Goal: Task Accomplishment & Management: Manage account settings

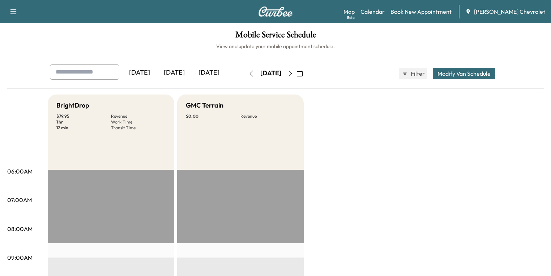
click at [297, 73] on div "[DATE]" at bounding box center [270, 74] width 51 height 12
click at [282, 73] on div "[DATE]" at bounding box center [271, 73] width 21 height 9
click at [306, 74] on button "button" at bounding box center [300, 74] width 12 height 12
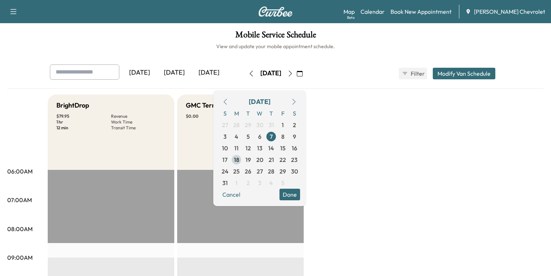
click at [240, 159] on span "18" at bounding box center [236, 159] width 5 height 9
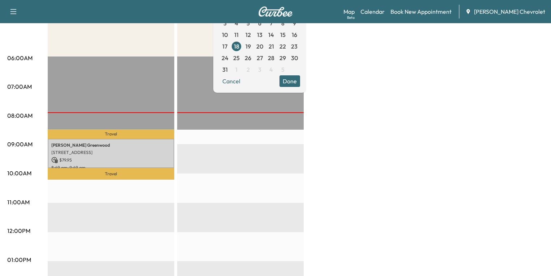
scroll to position [145, 0]
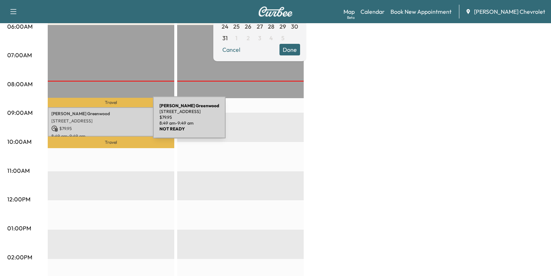
click at [99, 122] on p "[STREET_ADDRESS]" at bounding box center [110, 121] width 119 height 6
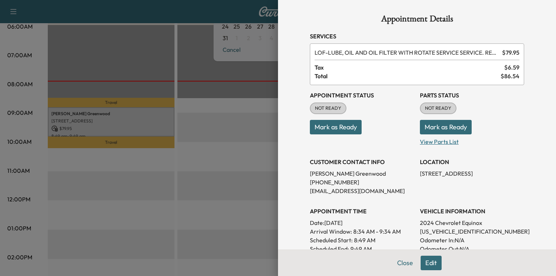
click at [435, 146] on div "Appointment Status NOT READY Mark as Ready Parts Status NOT READY Mark as Ready…" at bounding box center [417, 202] width 214 height 234
click at [435, 143] on p "View Parts List" at bounding box center [472, 140] width 104 height 12
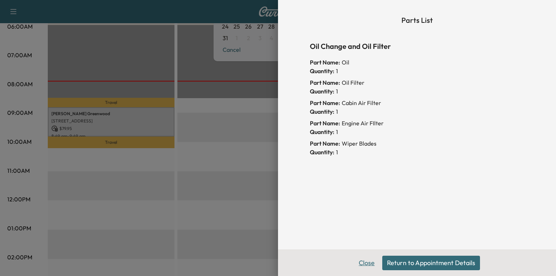
click at [365, 263] on button "Close" at bounding box center [366, 262] width 25 height 14
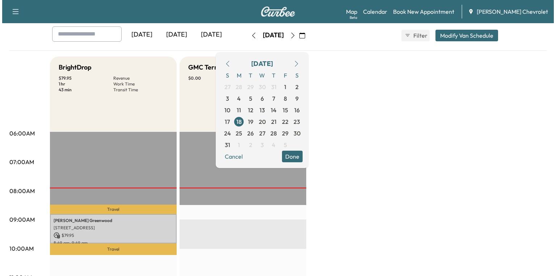
scroll to position [29, 0]
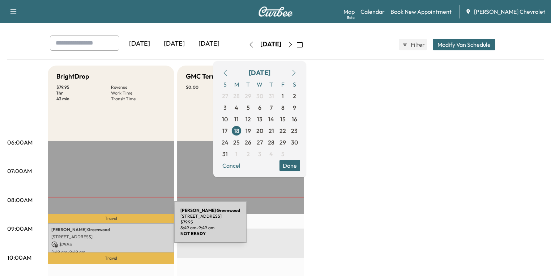
click at [118, 234] on p "[STREET_ADDRESS]" at bounding box center [110, 237] width 119 height 6
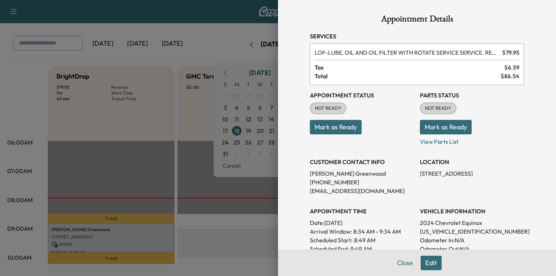
click at [440, 126] on button "Mark as Ready" at bounding box center [446, 127] width 52 height 14
click at [404, 263] on button "Close" at bounding box center [404, 262] width 25 height 14
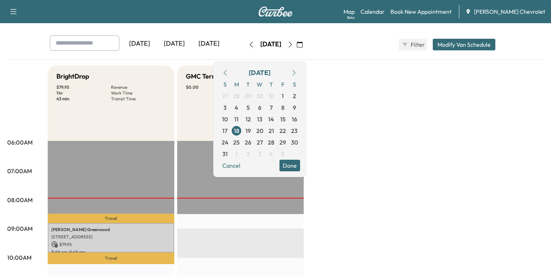
click at [300, 166] on button "Done" at bounding box center [290, 166] width 21 height 12
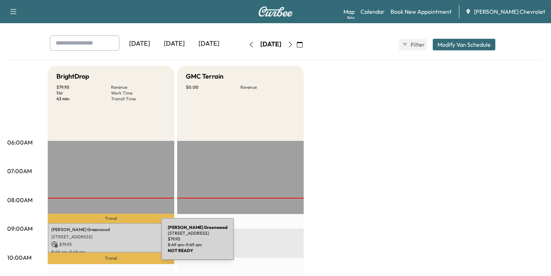
click at [107, 243] on p "$ 79.95" at bounding box center [110, 244] width 119 height 7
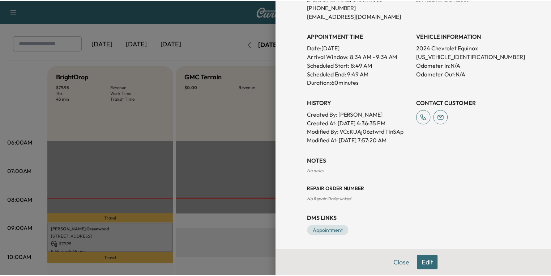
scroll to position [175, 0]
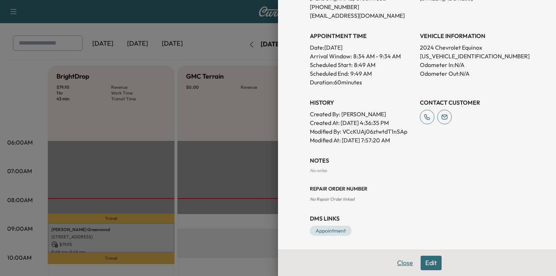
click at [402, 262] on button "Close" at bounding box center [404, 262] width 25 height 14
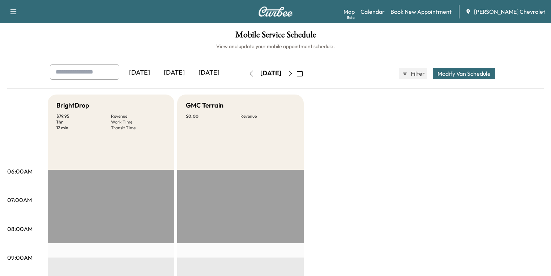
click at [306, 73] on button "button" at bounding box center [300, 74] width 12 height 12
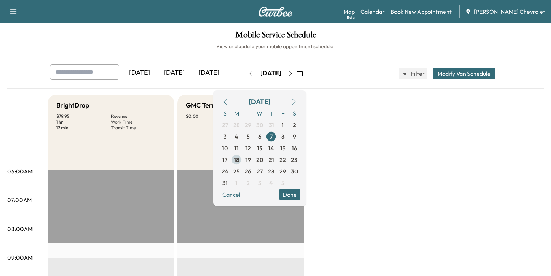
click at [240, 159] on span "18" at bounding box center [236, 159] width 5 height 9
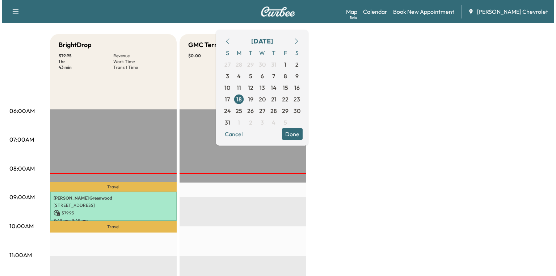
scroll to position [174, 0]
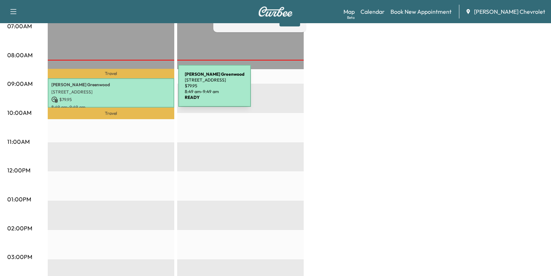
click at [124, 90] on p "[STREET_ADDRESS]" at bounding box center [110, 92] width 119 height 6
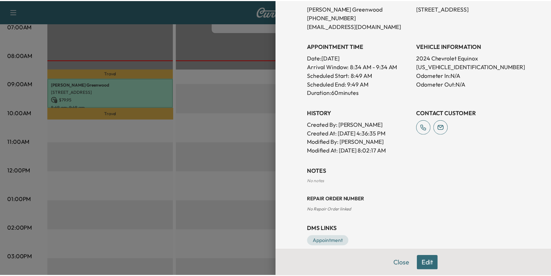
scroll to position [175, 0]
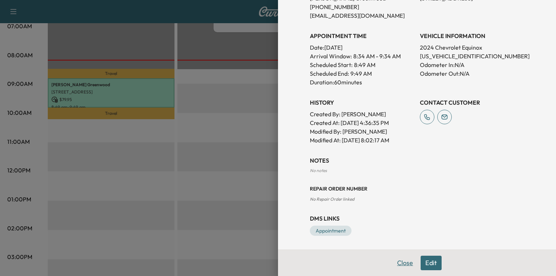
click at [402, 259] on button "Close" at bounding box center [404, 262] width 25 height 14
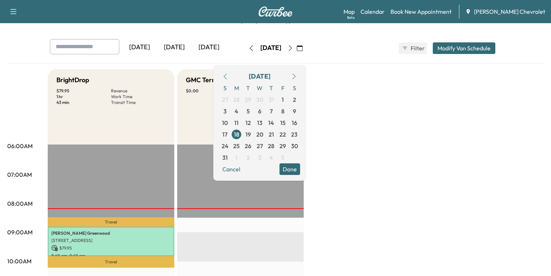
scroll to position [0, 0]
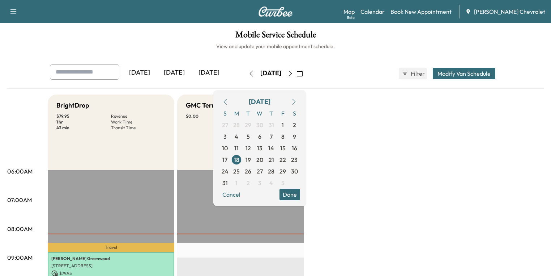
click at [360, 72] on div "[DATE] [DATE] [DATE] [DATE] August 2025 S M T W T F S 27 28 29 30 31 1 2 3 4 5 …" at bounding box center [275, 73] width 463 height 18
click at [300, 192] on button "Done" at bounding box center [290, 195] width 21 height 12
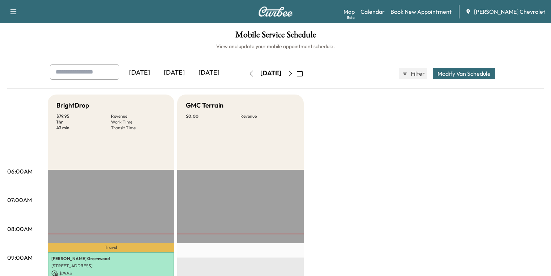
click at [293, 71] on icon "button" at bounding box center [291, 74] width 6 height 6
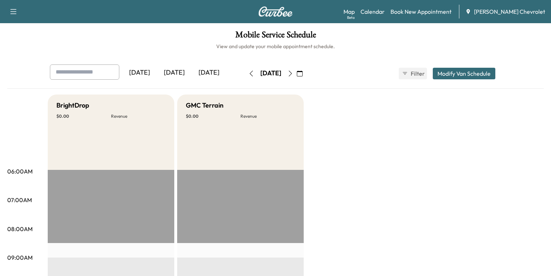
click at [293, 73] on icon "button" at bounding box center [291, 74] width 6 height 6
click at [292, 71] on icon "button" at bounding box center [290, 74] width 3 height 6
click at [293, 74] on icon "button" at bounding box center [291, 74] width 6 height 6
